Goal: Task Accomplishment & Management: Manage account settings

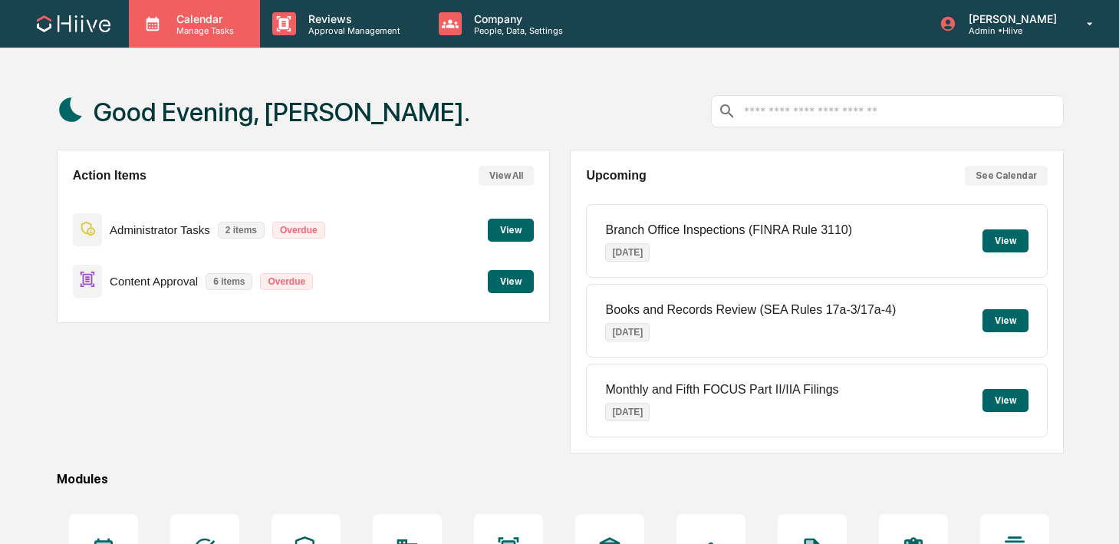
click at [236, 28] on p "Manage Tasks" at bounding box center [202, 30] width 77 height 11
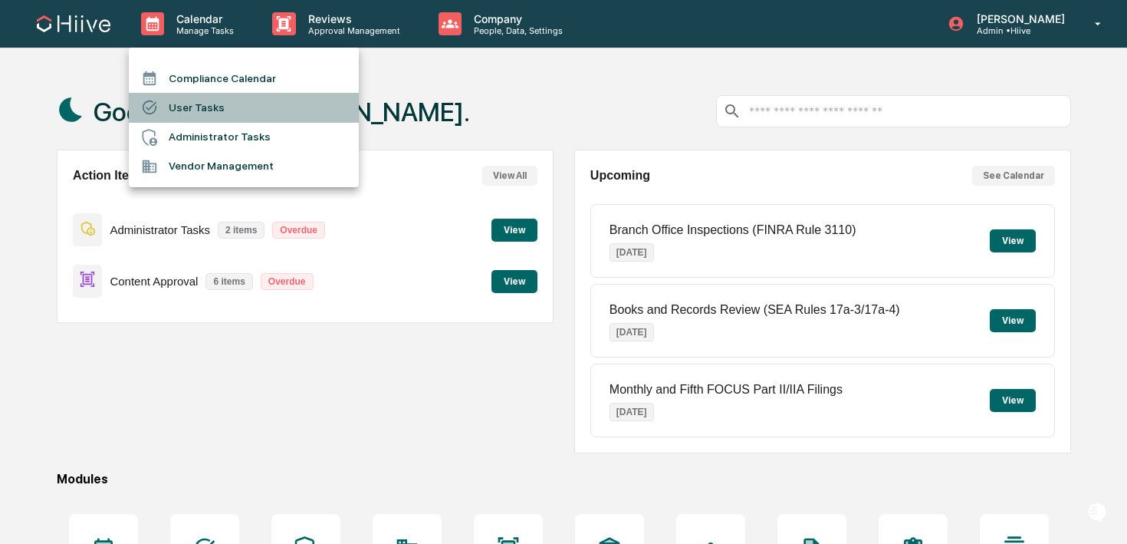
click at [233, 106] on li "User Tasks" at bounding box center [244, 107] width 230 height 29
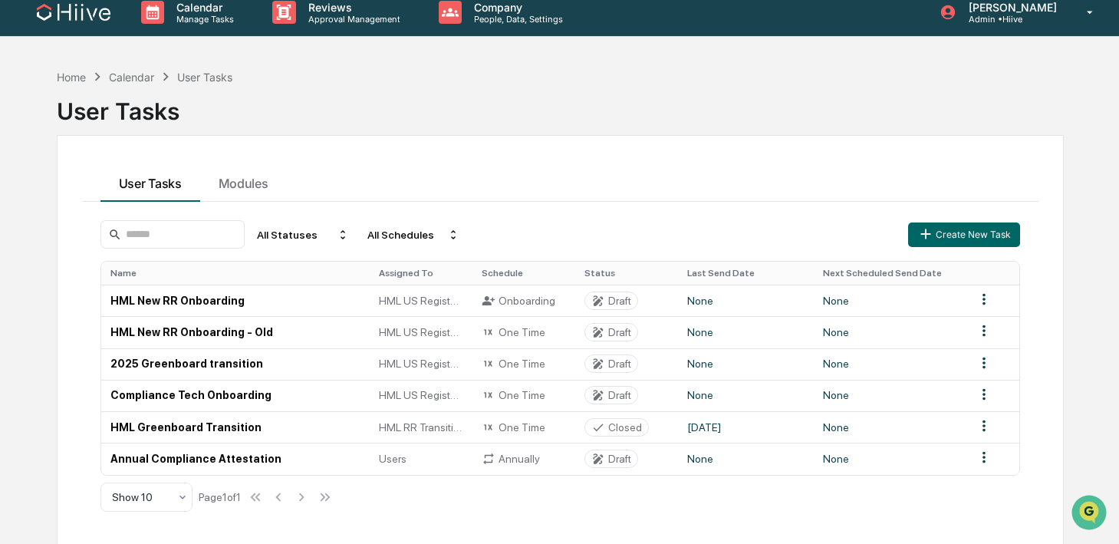
scroll to position [14, 0]
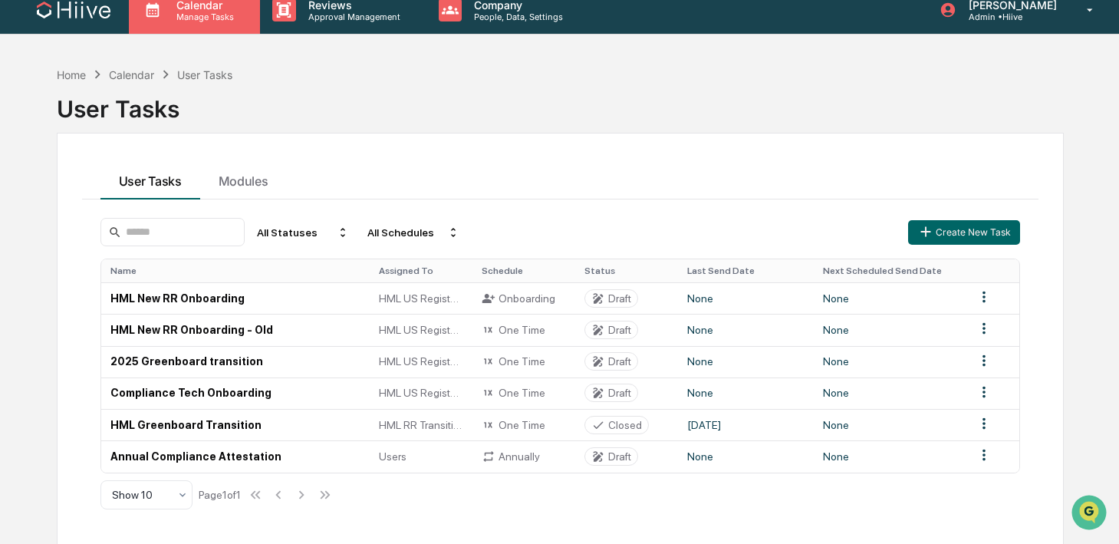
click at [208, 33] on div "Calendar Manage Tasks" at bounding box center [194, 10] width 131 height 48
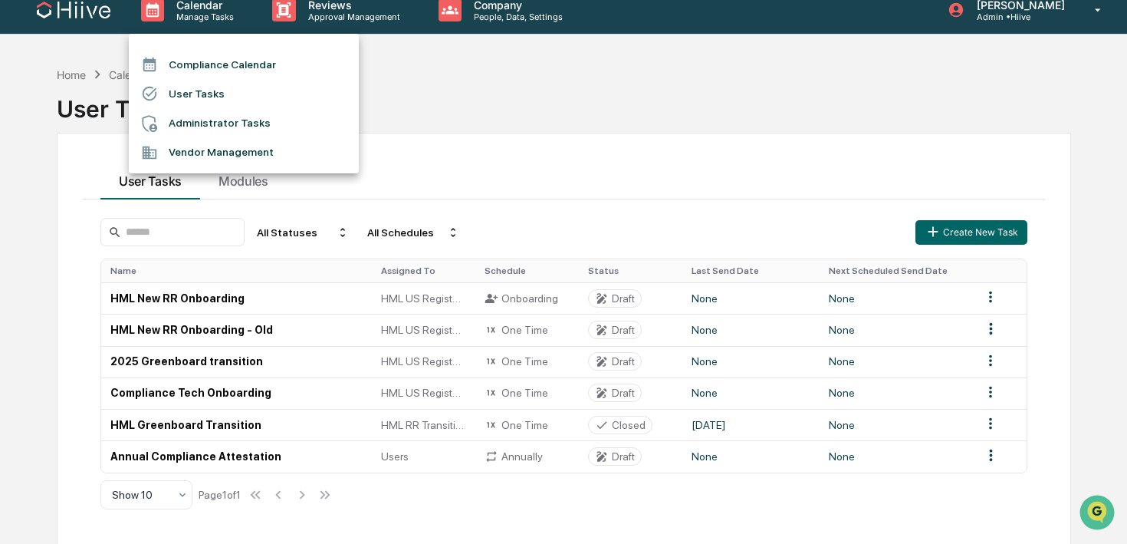
click at [288, 13] on div at bounding box center [563, 272] width 1127 height 544
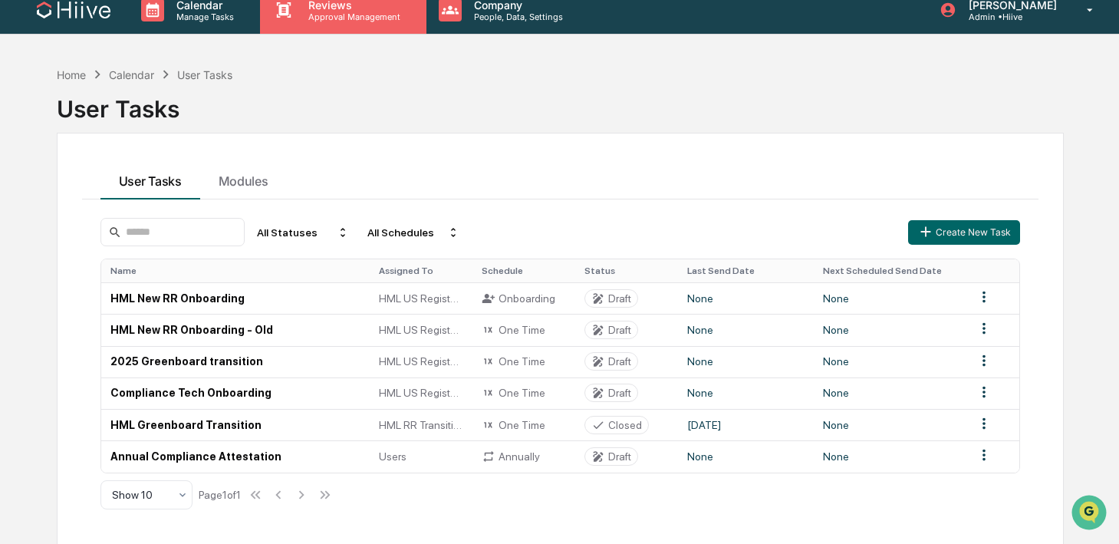
click at [297, 15] on p "Approval Management" at bounding box center [352, 17] width 112 height 11
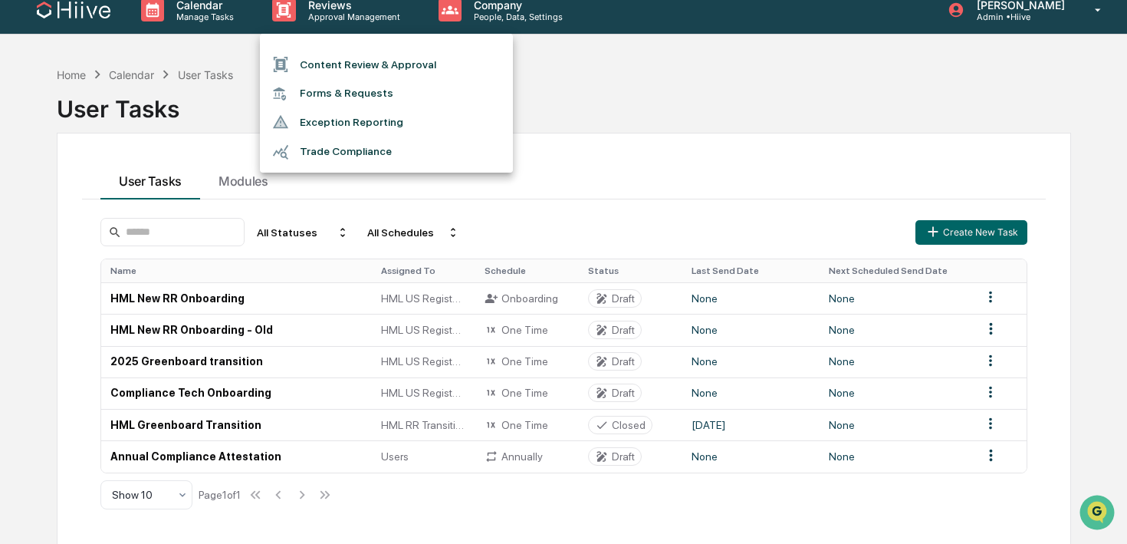
click at [317, 94] on li "Forms & Requests" at bounding box center [386, 93] width 253 height 28
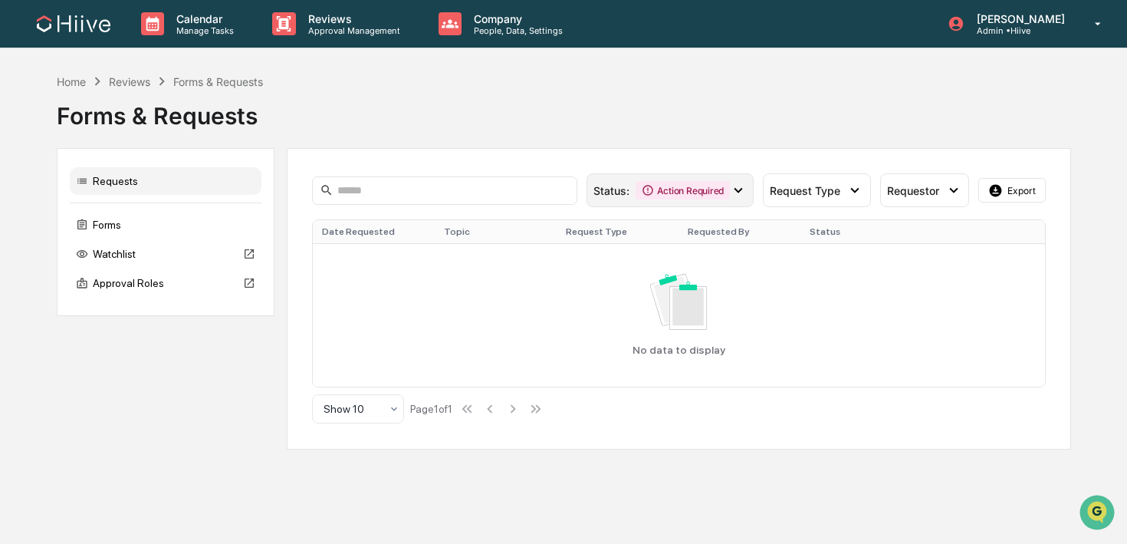
click at [669, 199] on div "Action Required" at bounding box center [683, 190] width 94 height 18
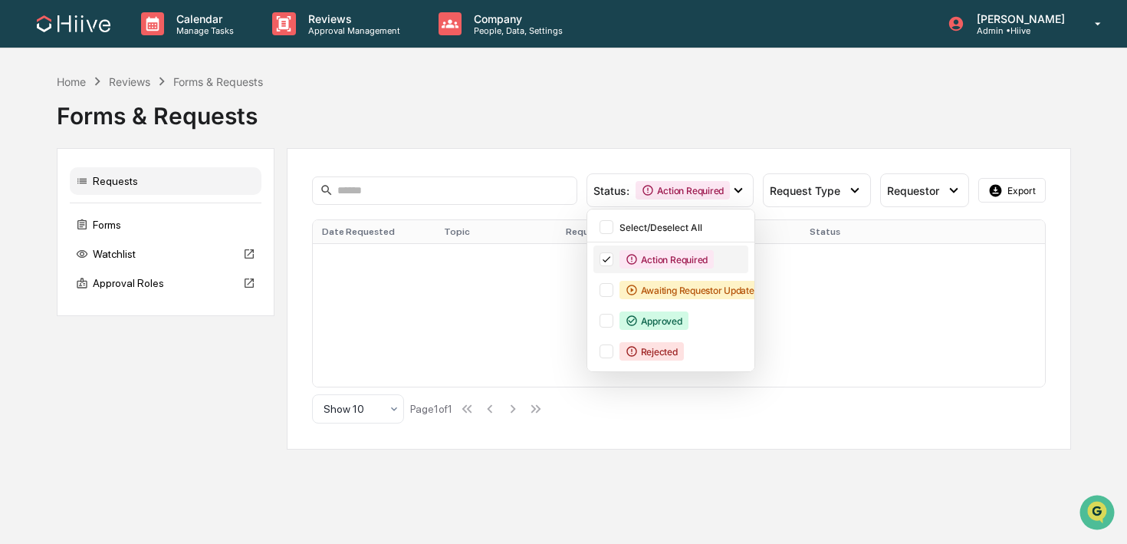
click at [638, 258] on div "Action Required" at bounding box center [667, 259] width 94 height 18
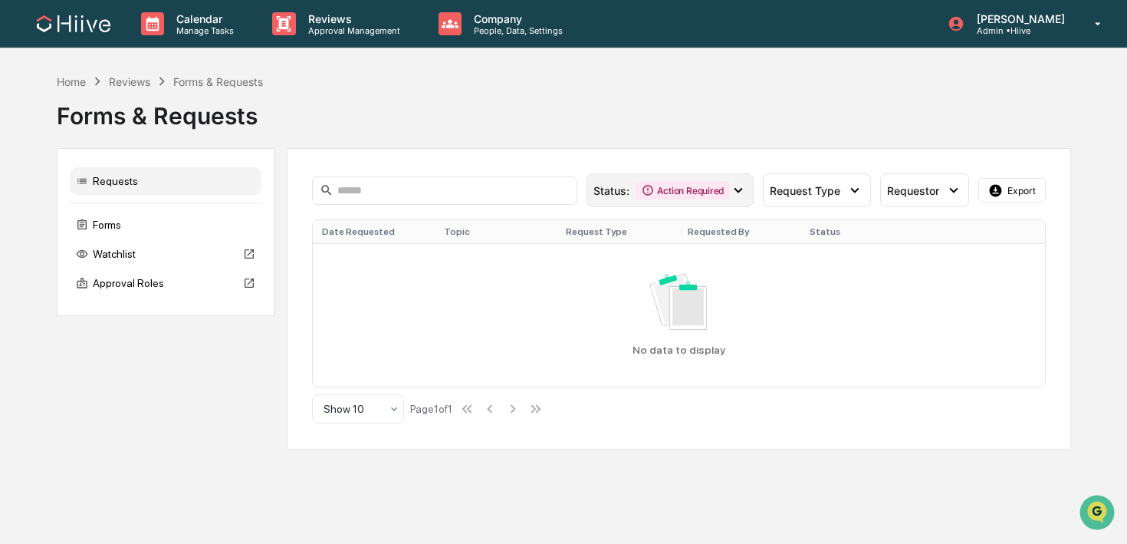
click at [664, 194] on div "Action Required" at bounding box center [683, 190] width 94 height 18
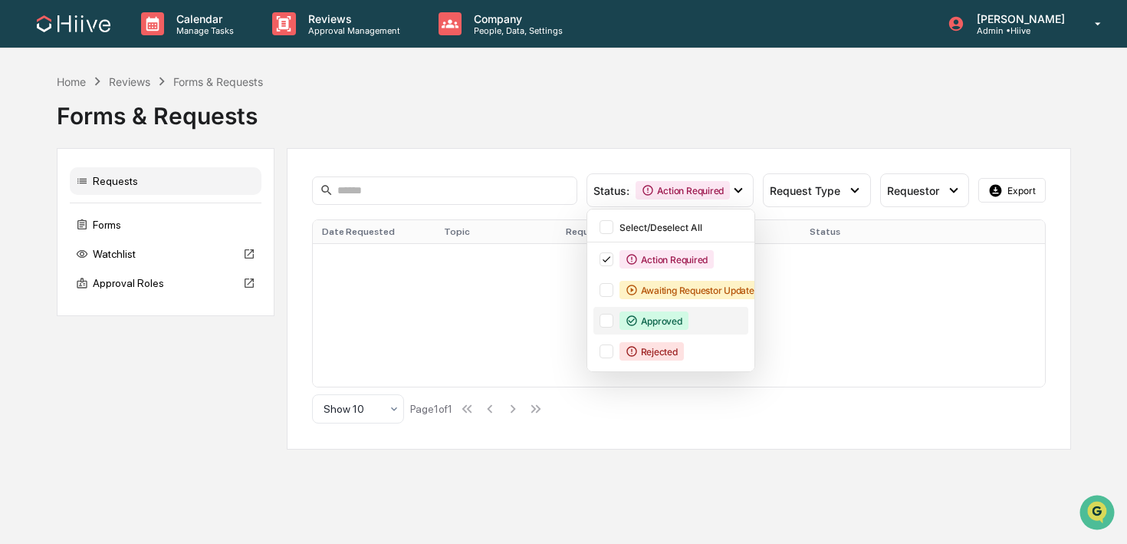
click at [646, 318] on div "Approved" at bounding box center [654, 320] width 69 height 18
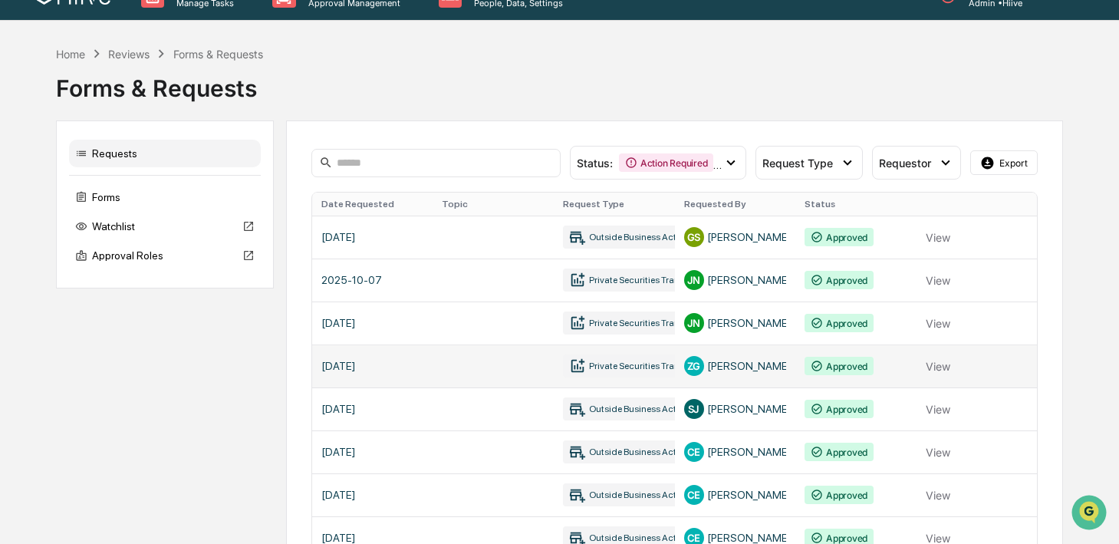
scroll to position [35, 0]
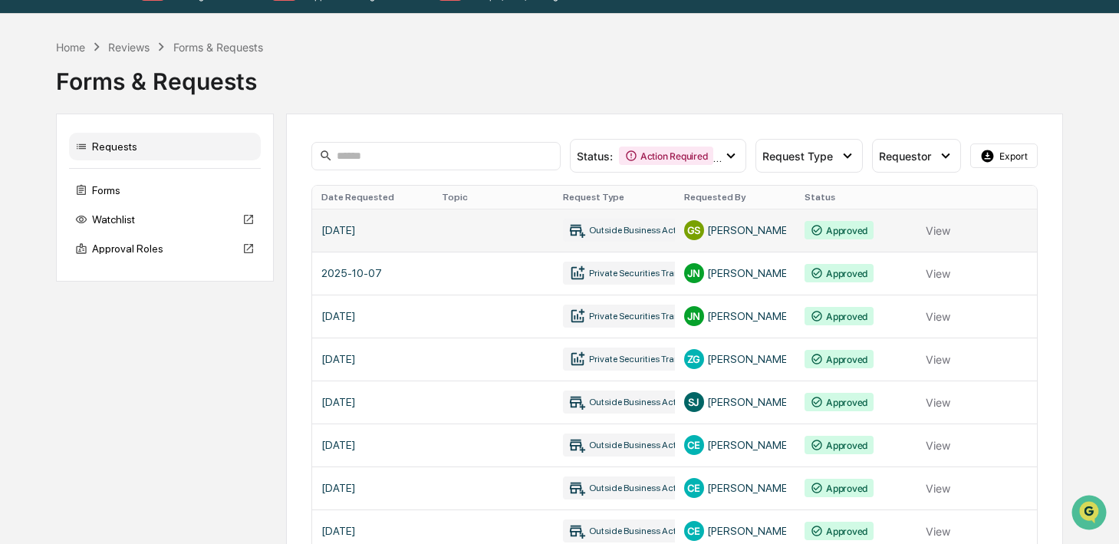
click at [480, 236] on link at bounding box center [674, 230] width 725 height 43
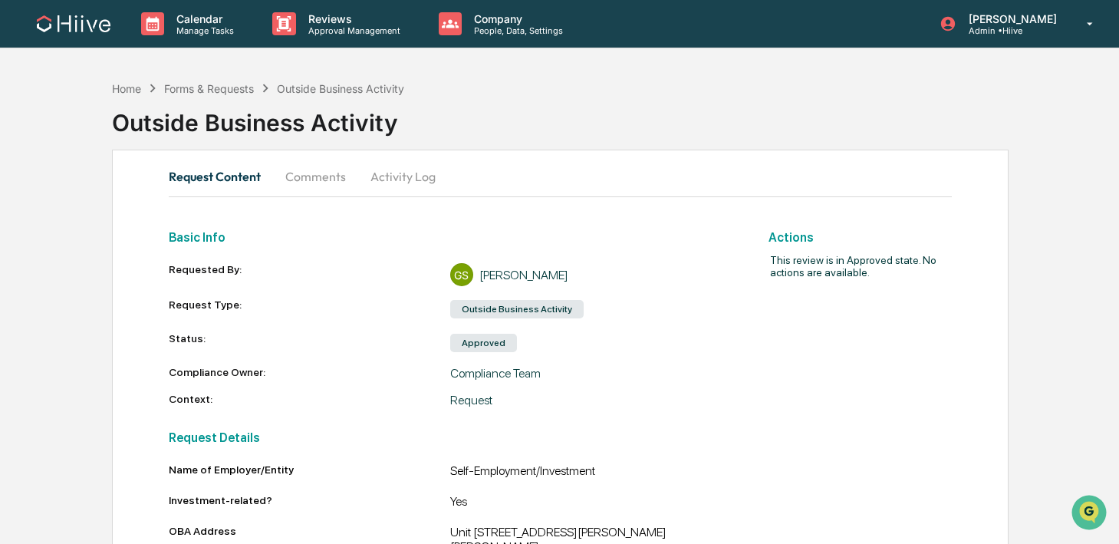
click at [287, 179] on button "Comments" at bounding box center [315, 176] width 85 height 37
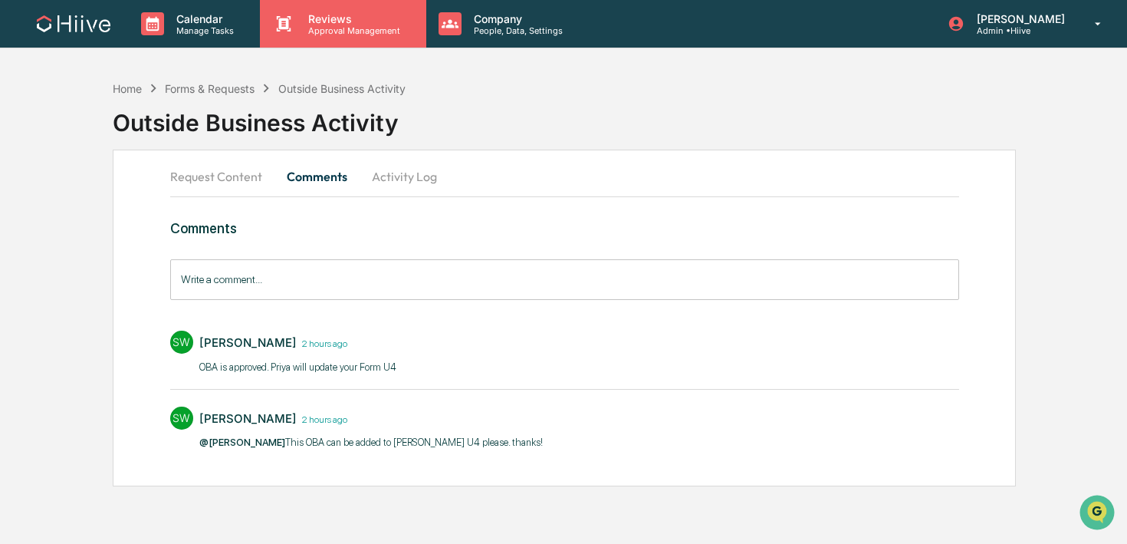
click at [328, 40] on div "Reviews Approval Management" at bounding box center [343, 24] width 166 height 48
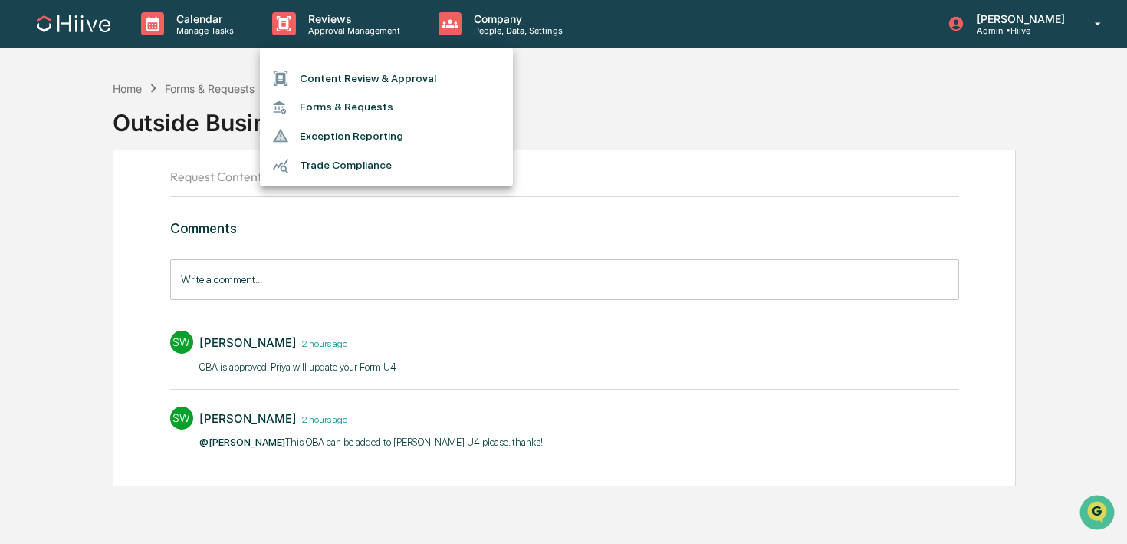
click at [328, 79] on li "Content Review & Approval" at bounding box center [386, 78] width 253 height 29
